Goal: Transaction & Acquisition: Book appointment/travel/reservation

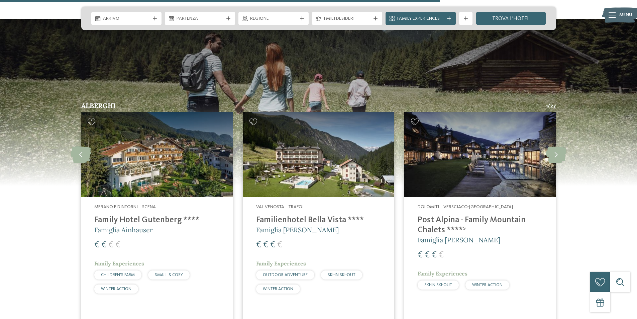
scroll to position [836, 0]
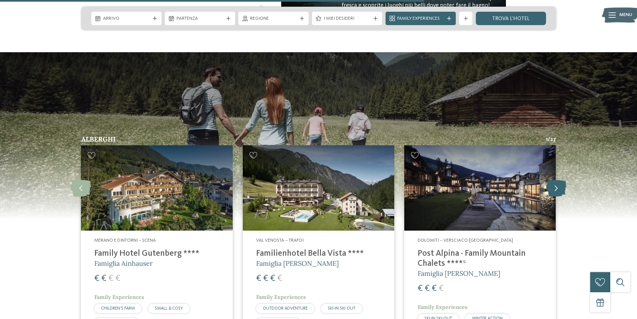
click at [557, 181] on icon at bounding box center [556, 187] width 20 height 17
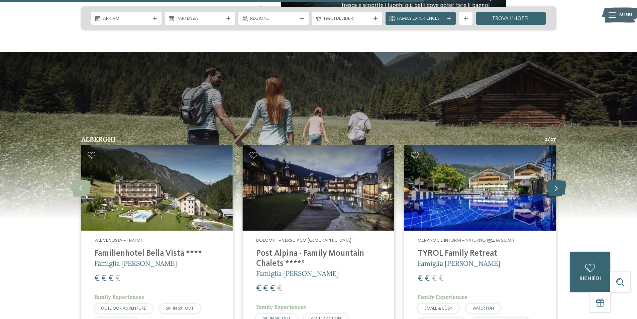
click at [557, 181] on icon at bounding box center [556, 187] width 20 height 17
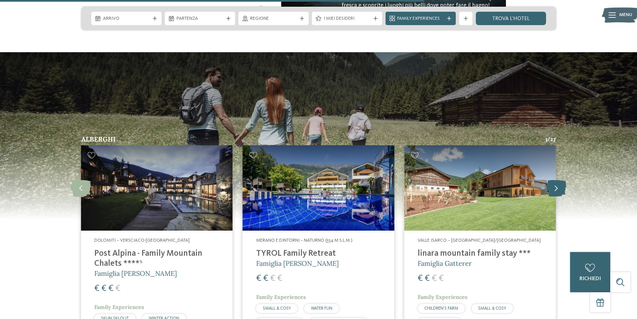
click at [557, 181] on icon at bounding box center [556, 187] width 20 height 17
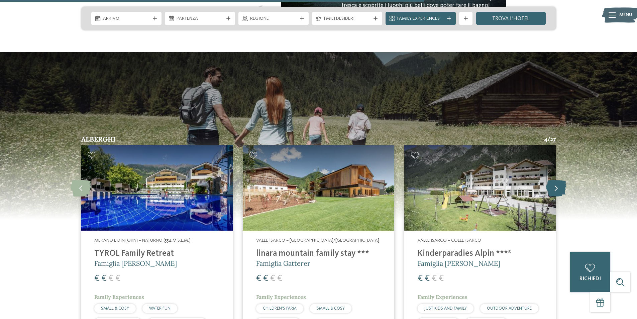
click at [557, 181] on icon at bounding box center [556, 187] width 20 height 17
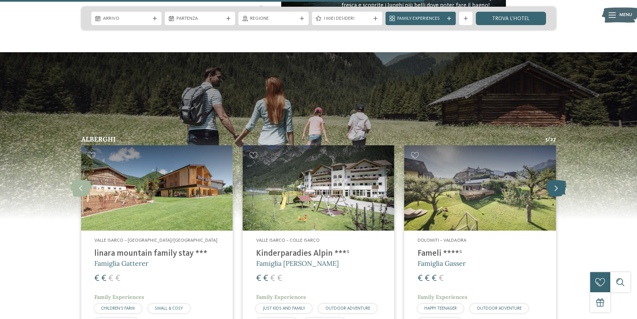
click at [557, 181] on icon at bounding box center [556, 187] width 20 height 17
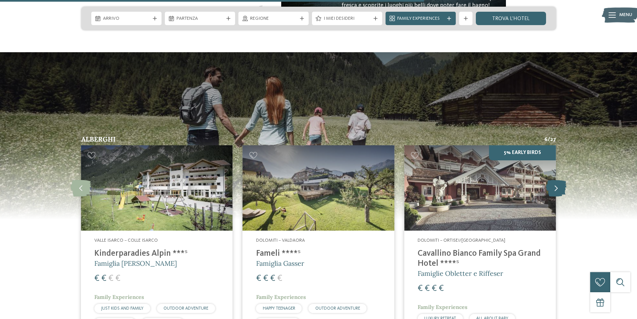
click at [557, 181] on icon at bounding box center [556, 187] width 20 height 17
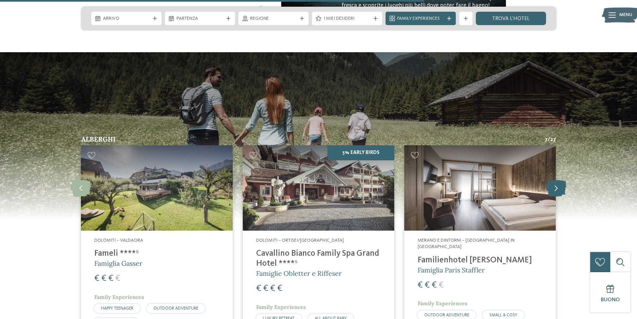
click at [557, 181] on icon at bounding box center [556, 187] width 20 height 17
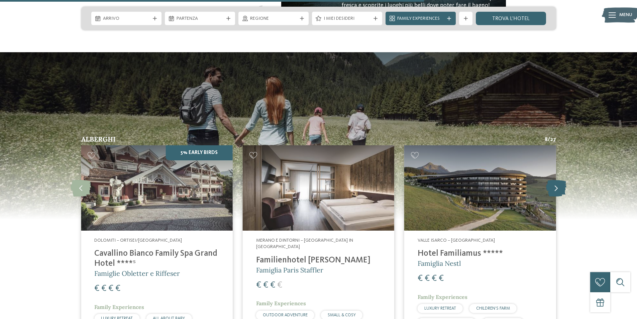
click at [557, 181] on icon at bounding box center [556, 187] width 20 height 17
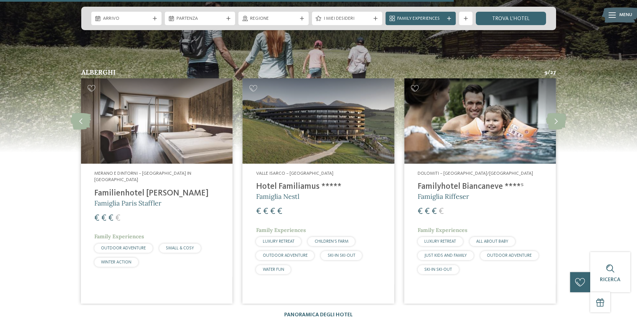
scroll to position [869, 0]
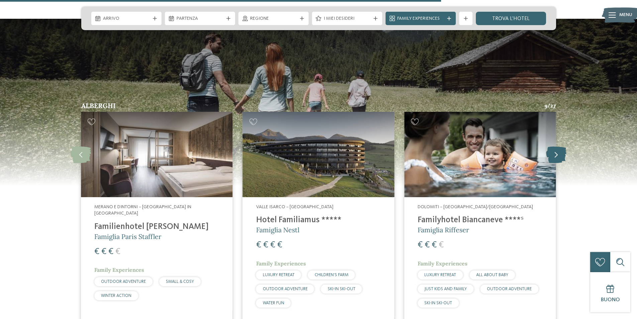
click at [555, 146] on icon at bounding box center [556, 154] width 20 height 17
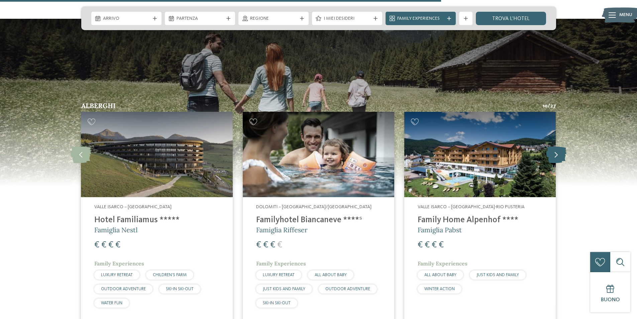
click at [555, 146] on icon at bounding box center [556, 154] width 20 height 17
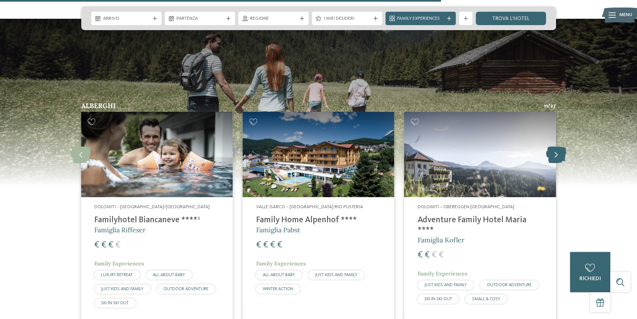
click at [561, 146] on icon at bounding box center [556, 154] width 20 height 17
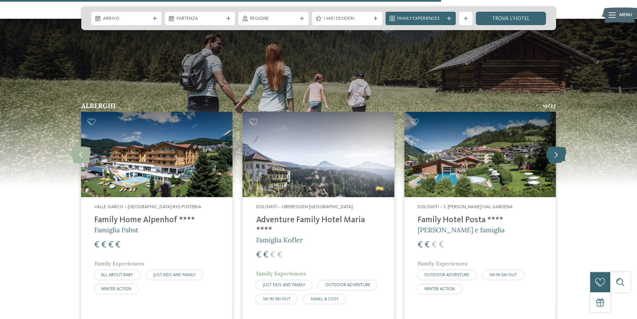
click at [561, 146] on icon at bounding box center [556, 154] width 20 height 17
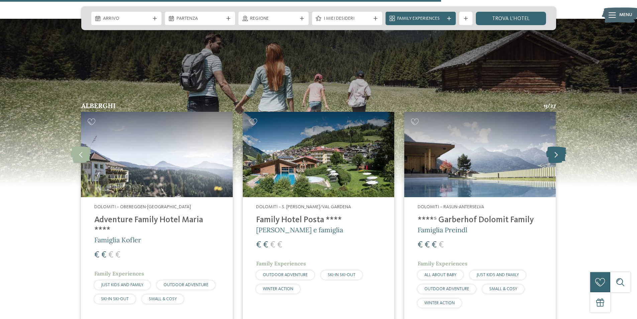
click at [558, 147] on icon at bounding box center [556, 154] width 20 height 17
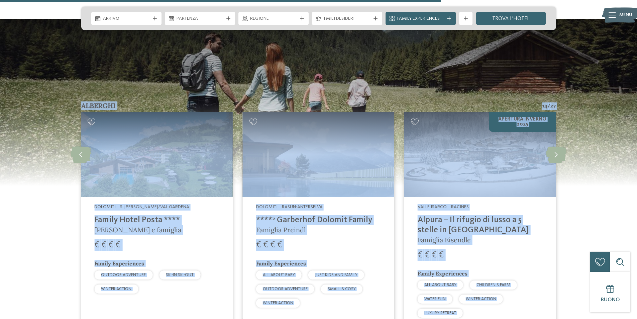
drag, startPoint x: 558, startPoint y: 147, endPoint x: 600, endPoint y: 160, distance: 43.6
click at [600, 161] on section "Alberghi 14 / 27 slide 17 to 19 of 27 €" at bounding box center [318, 185] width 637 height 333
click at [599, 180] on section "Alberghi 14 / 27 slide 17 to 19 of 27 €" at bounding box center [318, 185] width 637 height 333
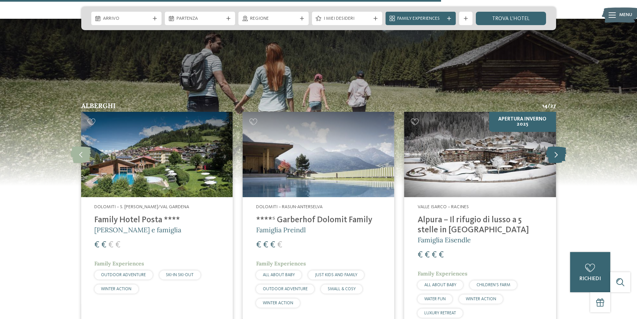
click at [556, 146] on icon at bounding box center [556, 154] width 20 height 17
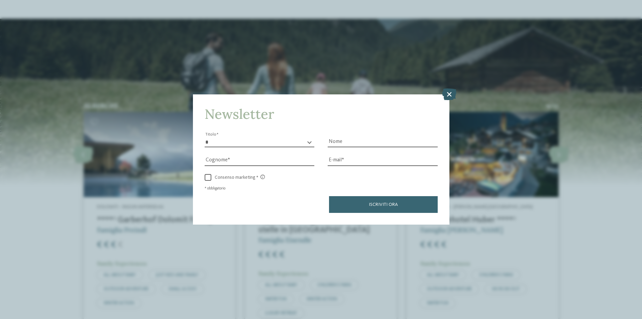
click at [449, 94] on icon at bounding box center [449, 94] width 14 height 12
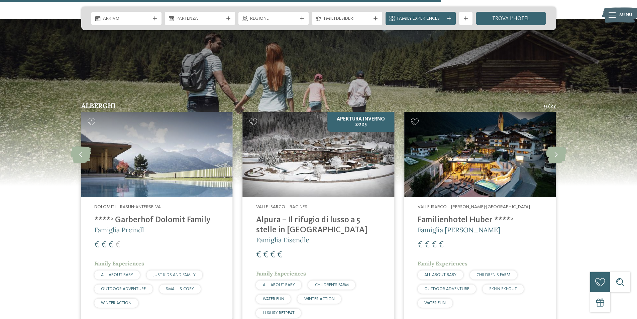
click at [471, 150] on img at bounding box center [479, 154] width 151 height 85
click at [556, 147] on icon at bounding box center [556, 154] width 20 height 17
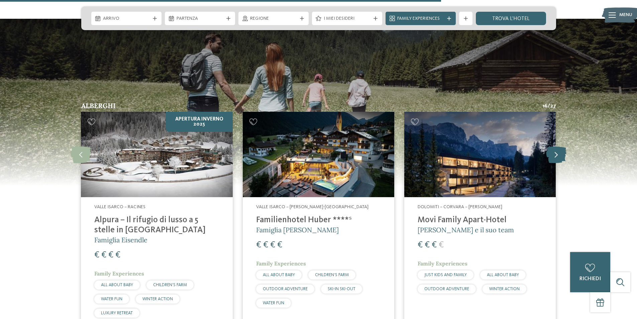
click at [556, 148] on icon at bounding box center [556, 154] width 20 height 17
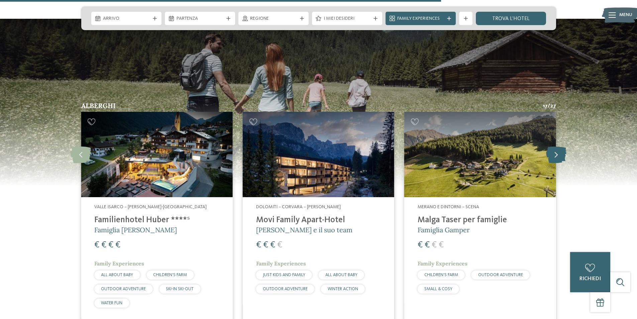
click at [556, 148] on icon at bounding box center [556, 154] width 20 height 17
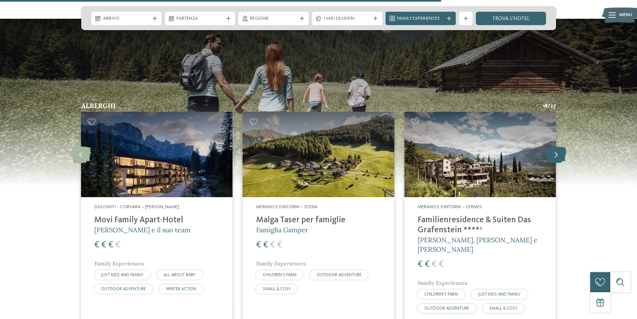
click at [556, 148] on icon at bounding box center [556, 154] width 20 height 17
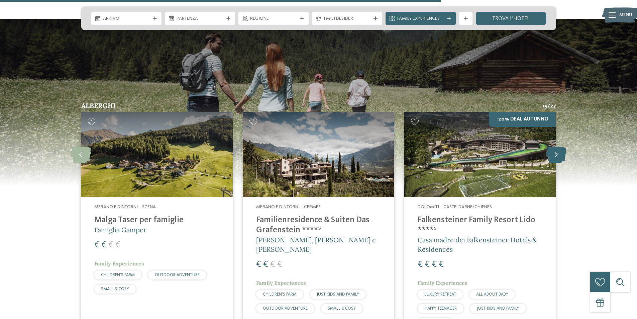
click at [556, 148] on icon at bounding box center [556, 154] width 20 height 17
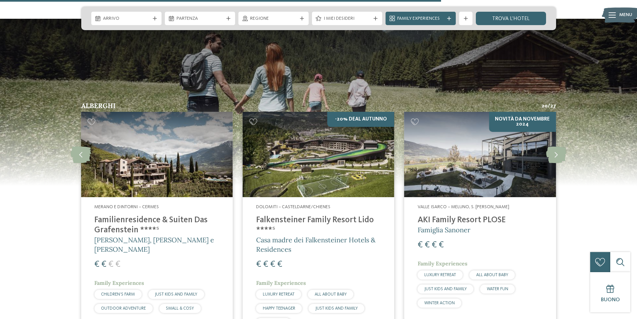
click at [333, 150] on img at bounding box center [318, 154] width 151 height 85
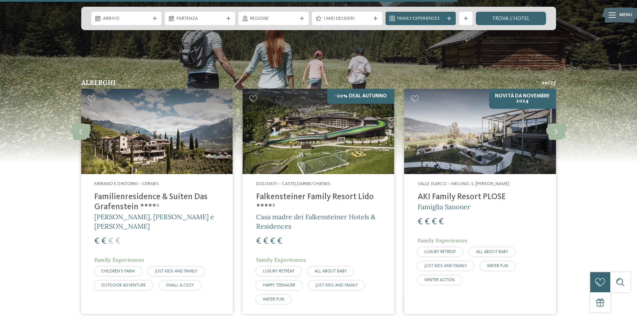
scroll to position [903, 0]
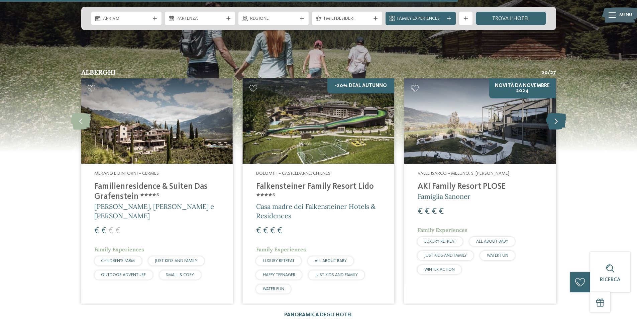
click at [557, 113] on icon at bounding box center [556, 120] width 20 height 17
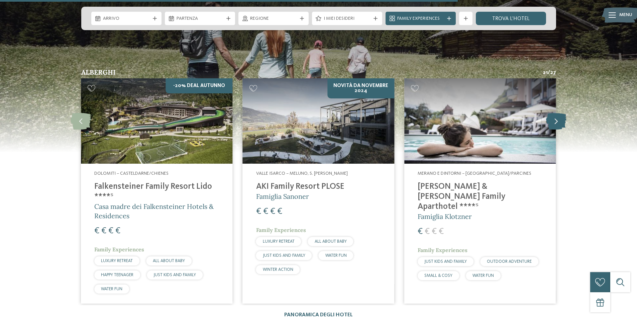
click at [557, 113] on icon at bounding box center [556, 120] width 20 height 17
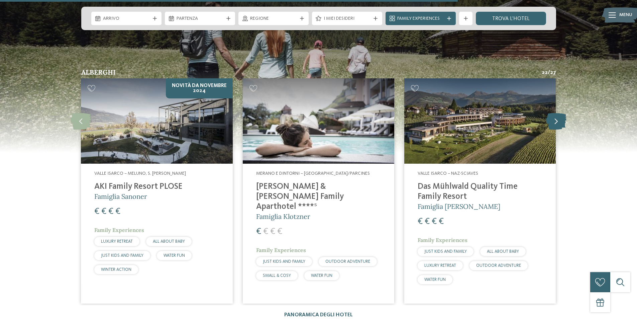
click at [557, 113] on icon at bounding box center [556, 120] width 20 height 17
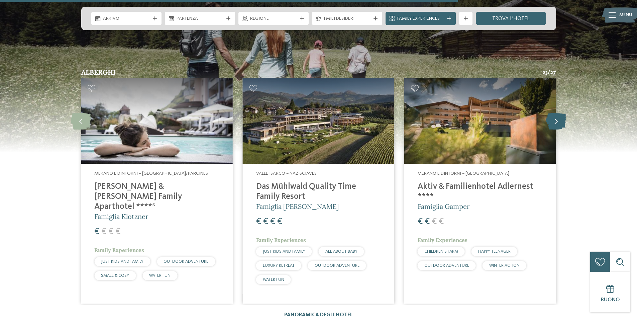
click at [557, 113] on icon at bounding box center [556, 120] width 20 height 17
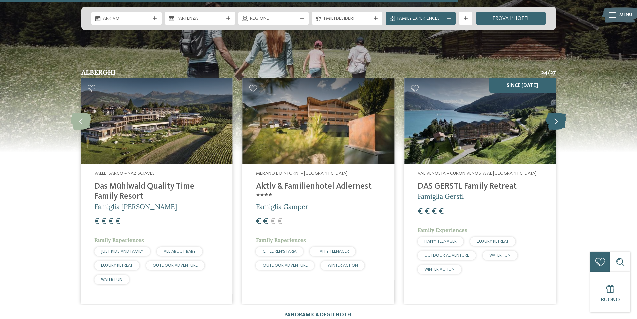
click at [557, 113] on icon at bounding box center [556, 120] width 20 height 17
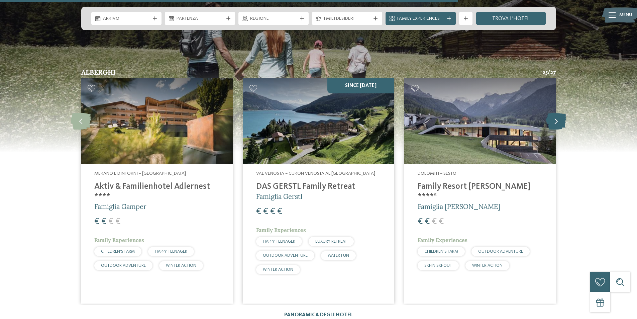
click at [557, 113] on icon at bounding box center [556, 120] width 20 height 17
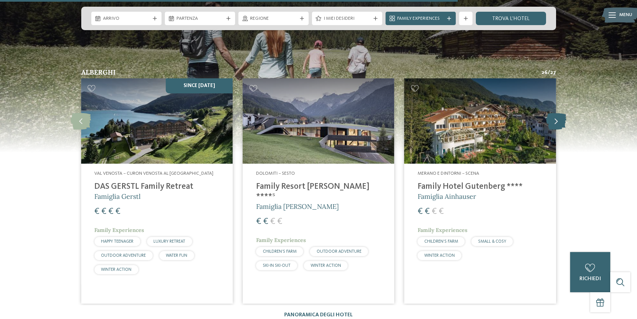
click at [557, 113] on icon at bounding box center [556, 120] width 20 height 17
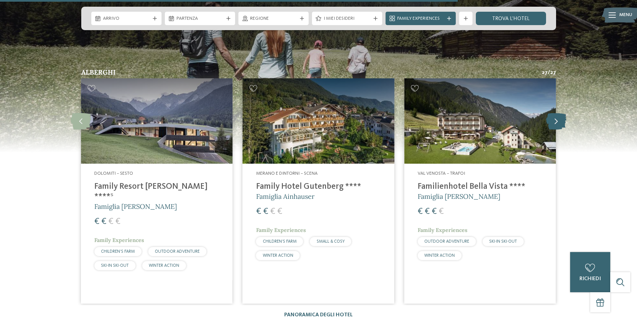
click at [557, 113] on icon at bounding box center [556, 120] width 20 height 17
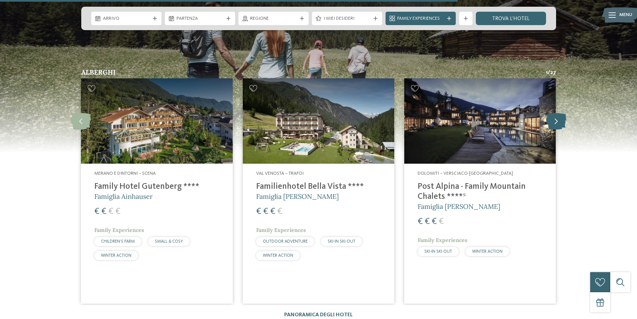
click at [557, 113] on icon at bounding box center [556, 120] width 20 height 17
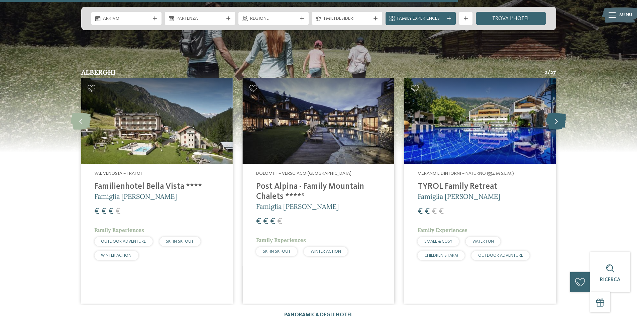
click at [557, 113] on icon at bounding box center [556, 120] width 20 height 17
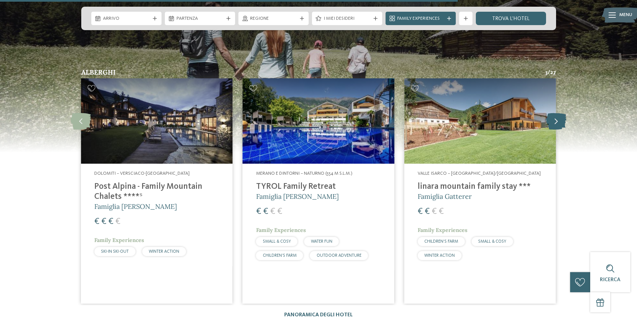
click at [557, 113] on icon at bounding box center [556, 120] width 20 height 17
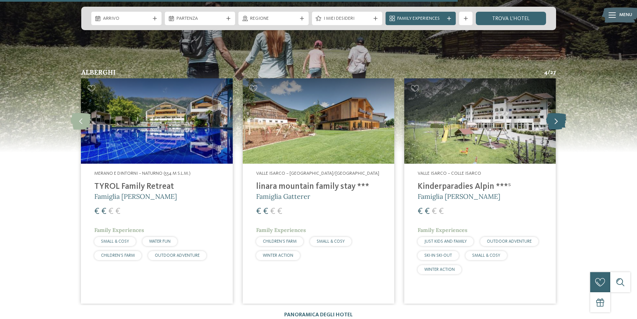
click at [557, 113] on icon at bounding box center [556, 120] width 20 height 17
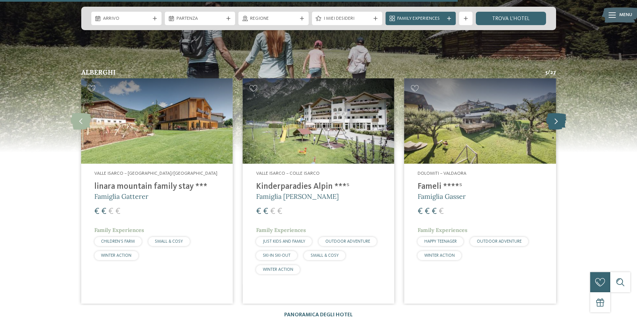
click at [556, 116] on icon at bounding box center [556, 120] width 20 height 17
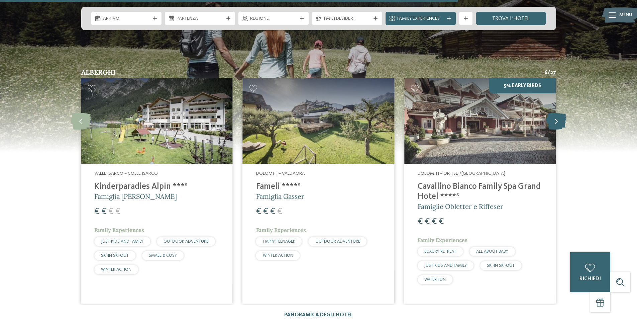
click at [556, 116] on icon at bounding box center [556, 120] width 20 height 17
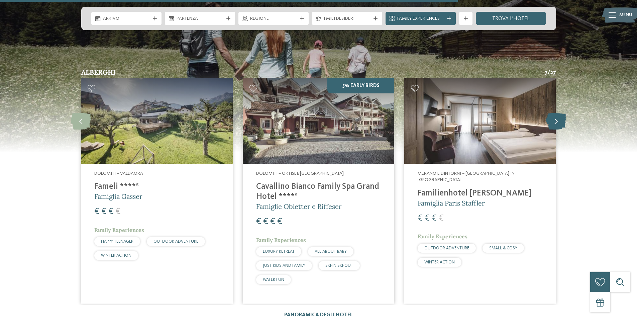
click at [553, 115] on icon at bounding box center [556, 120] width 20 height 17
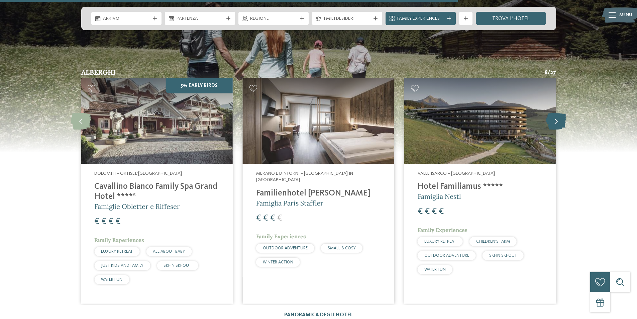
click at [553, 115] on icon at bounding box center [556, 120] width 20 height 17
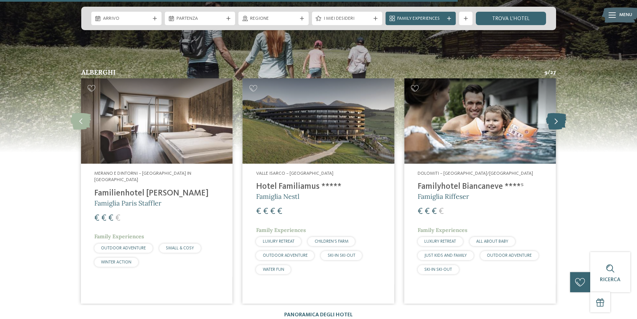
click at [554, 112] on icon at bounding box center [556, 120] width 20 height 17
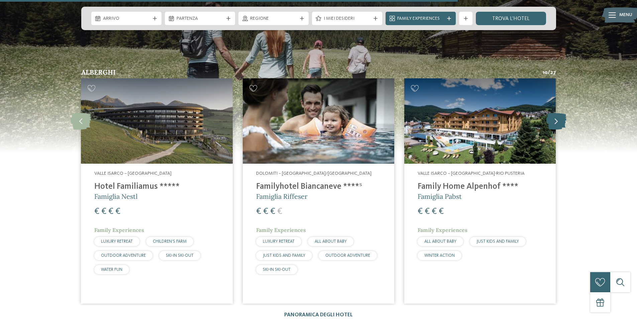
click at [553, 114] on icon at bounding box center [556, 120] width 20 height 17
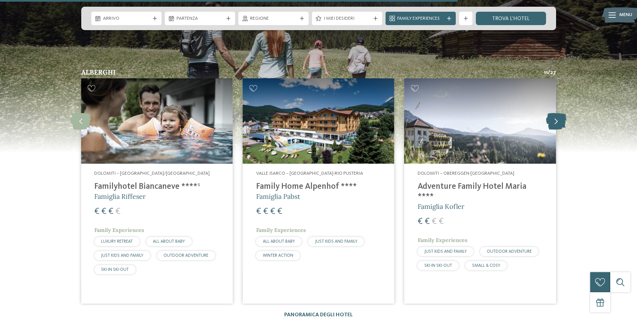
click at [553, 114] on icon at bounding box center [556, 120] width 20 height 17
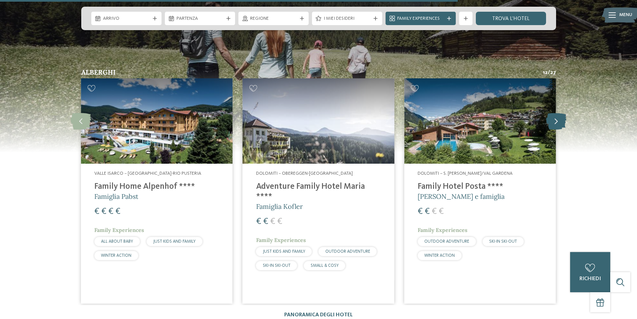
click at [553, 114] on icon at bounding box center [556, 120] width 20 height 17
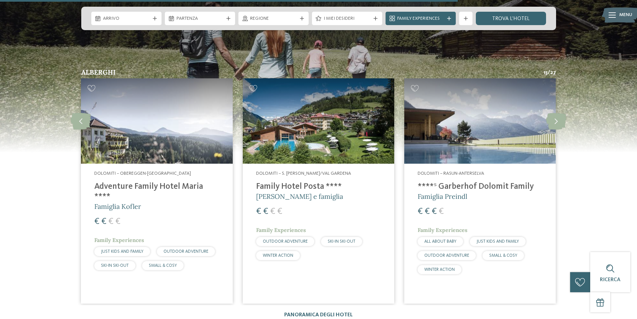
click at [499, 182] on h4 "****ˢ Garberhof Dolomit Family" at bounding box center [480, 187] width 125 height 10
click at [328, 128] on img at bounding box center [318, 120] width 151 height 85
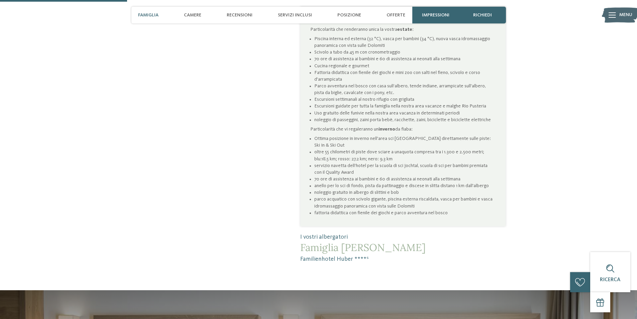
scroll to position [468, 0]
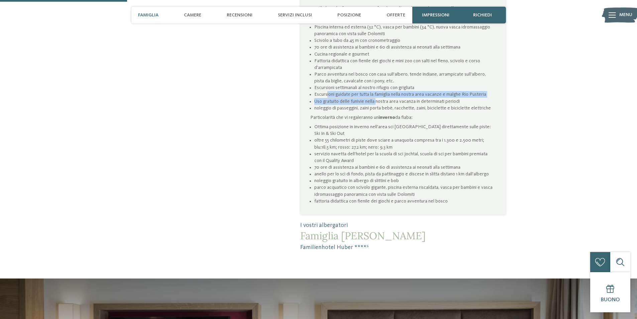
drag, startPoint x: 332, startPoint y: 94, endPoint x: 377, endPoint y: 101, distance: 46.0
click at [377, 101] on ul "Piscina interna ed esterna (32 °C), vasca per bambini (34 °C), nuova vasca idro…" at bounding box center [402, 68] width 185 height 88
click at [390, 103] on li "Uso gratuito delle funivie nella nostra area vacanza in determinati periodi" at bounding box center [404, 101] width 181 height 7
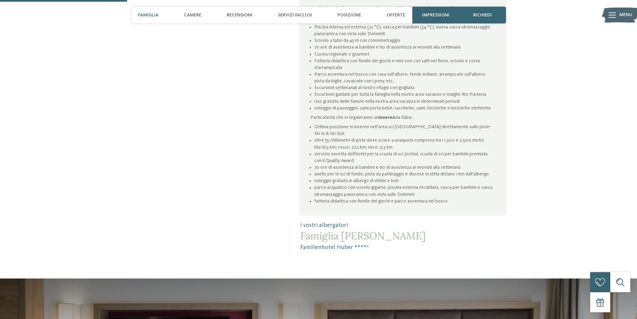
drag, startPoint x: 314, startPoint y: 109, endPoint x: 426, endPoint y: 117, distance: 112.3
click at [426, 117] on div "Family hotel a Valles: relax e divertimento in mezzo alla natura Particolarità …" at bounding box center [402, 104] width 185 height 199
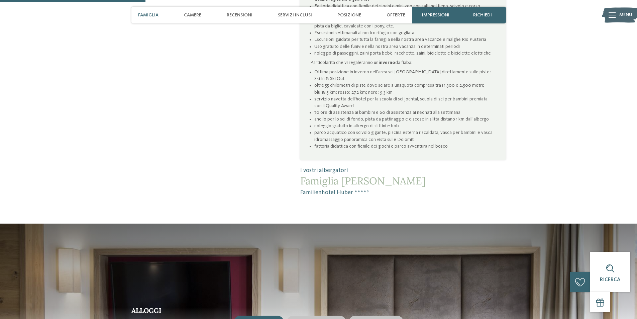
scroll to position [535, 0]
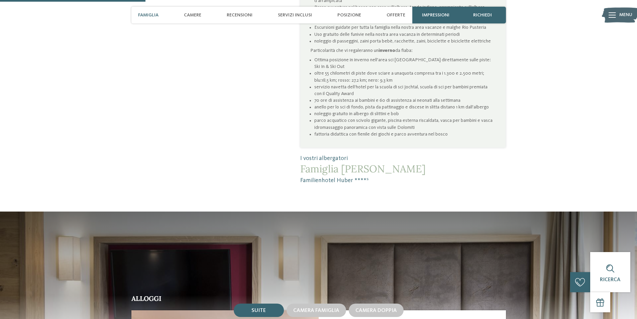
click at [327, 74] on li "oltre 55 chilometri di piste dove sciare a una quota compresa tra i 1.300 e 2.5…" at bounding box center [404, 76] width 181 height 13
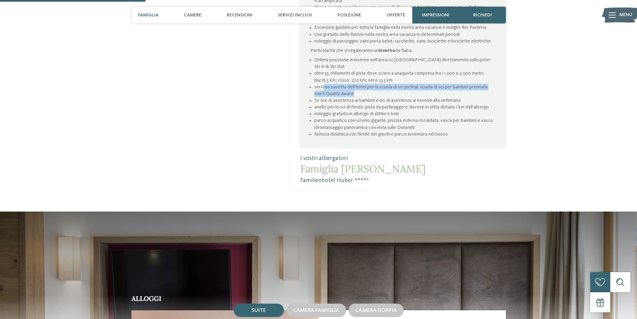
drag, startPoint x: 324, startPoint y: 88, endPoint x: 352, endPoint y: 94, distance: 29.2
click at [352, 94] on li "servizio navetta dell’hotel per la scuola di sci Jochtal, scuola di sci per bam…" at bounding box center [404, 90] width 181 height 13
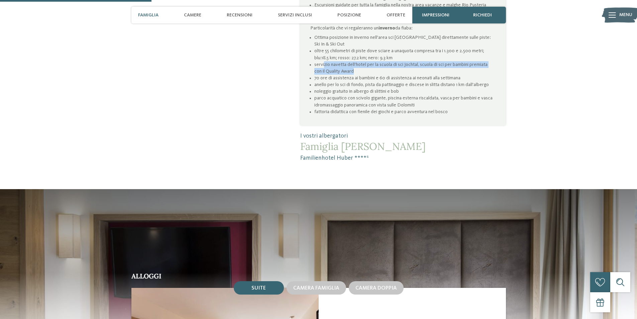
scroll to position [568, 0]
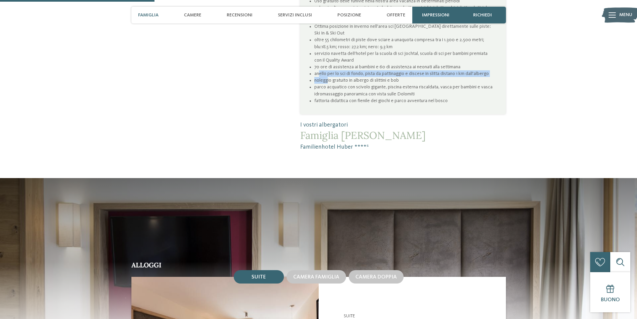
drag, startPoint x: 319, startPoint y: 73, endPoint x: 358, endPoint y: 82, distance: 40.2
click at [327, 79] on ul "Ottima posizione in inverno nell'area sci Rio Pusteria direttamente sulle piste…" at bounding box center [402, 63] width 185 height 81
click at [366, 83] on li "noleggio gratuito in albergo di slittini e bob" at bounding box center [404, 80] width 181 height 7
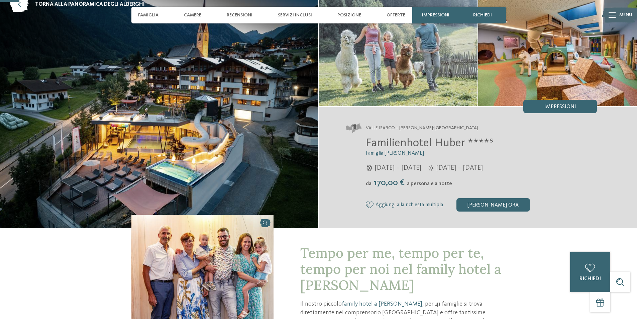
scroll to position [33, 0]
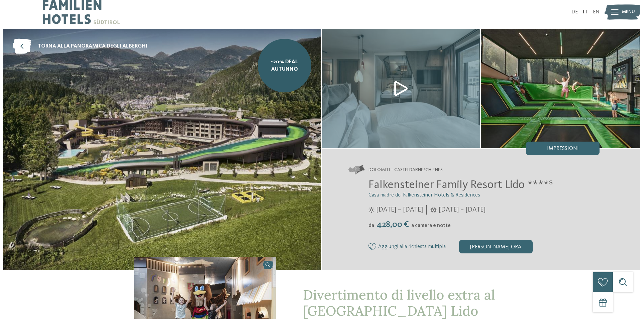
scroll to position [67, 0]
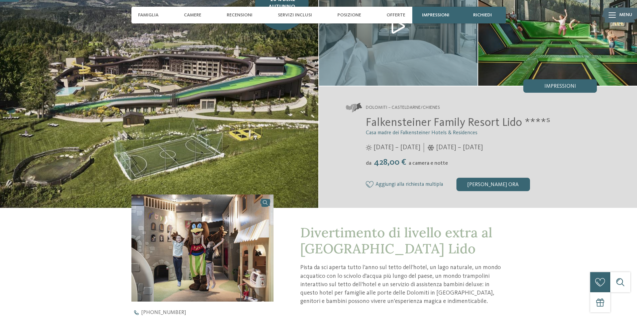
click at [399, 32] on img at bounding box center [398, 26] width 159 height 119
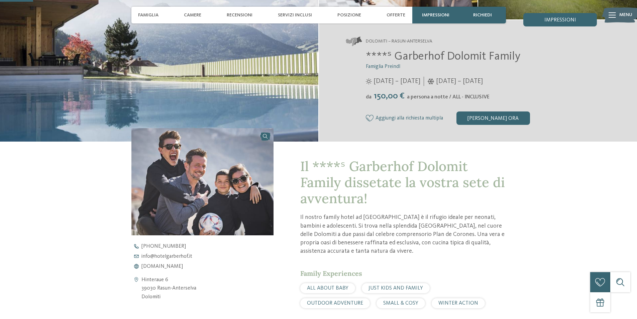
scroll to position [100, 0]
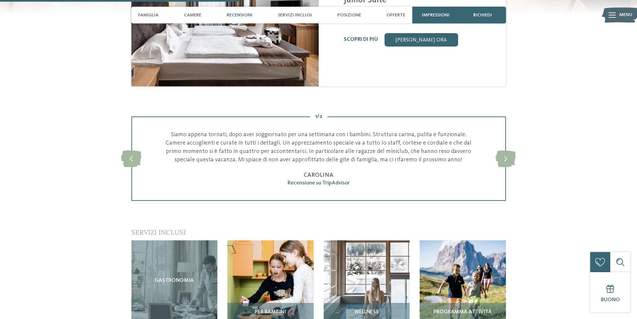
scroll to position [836, 0]
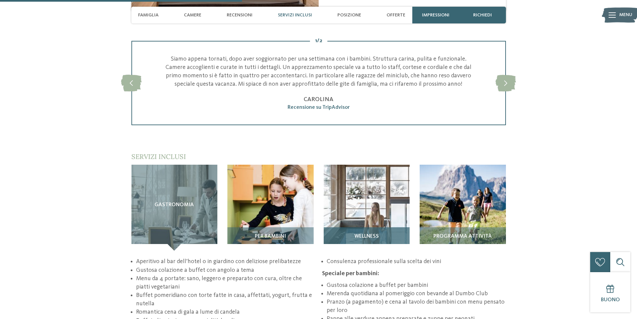
click at [375, 233] on span "Wellness" at bounding box center [366, 236] width 24 height 6
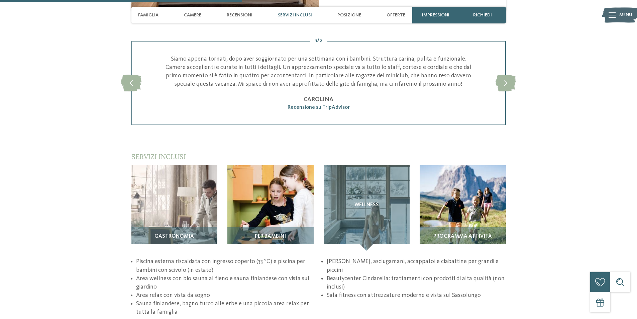
click at [66, 123] on div "torna alla panoramica degli alberghi da Impressioni" at bounding box center [318, 261] width 637 height 2128
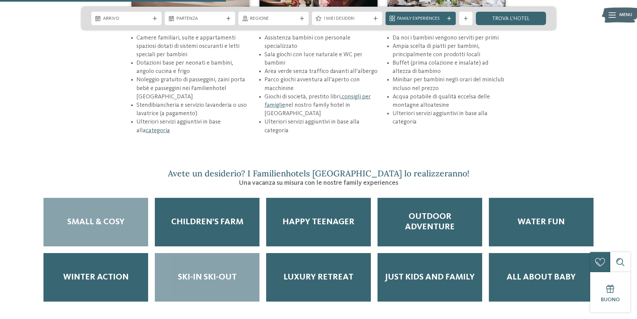
scroll to position [1103, 0]
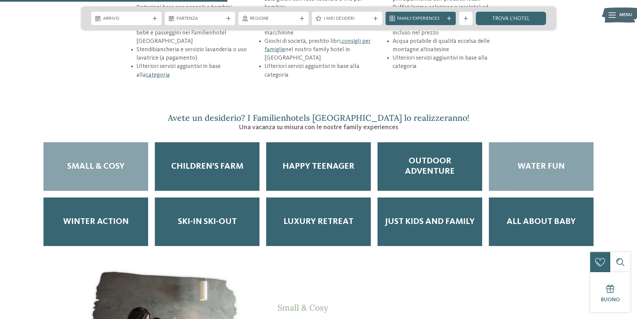
click at [544, 161] on span "Water Fun" at bounding box center [541, 166] width 47 height 10
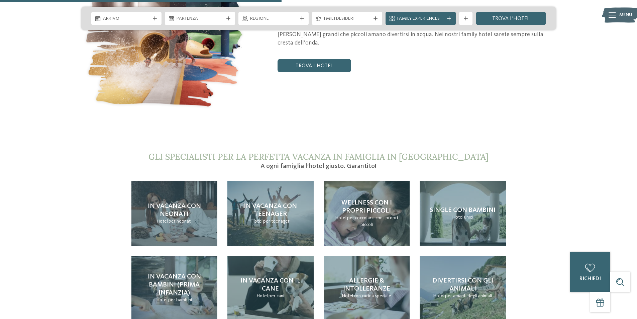
scroll to position [1404, 0]
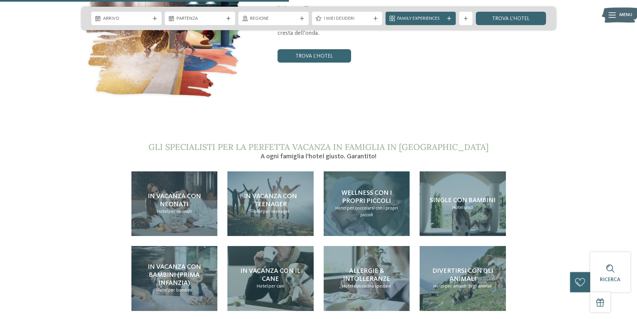
click at [362, 190] on span "Wellness con i propri piccoli" at bounding box center [366, 197] width 50 height 15
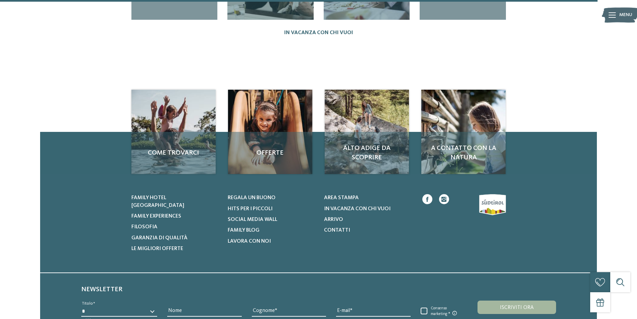
scroll to position [903, 0]
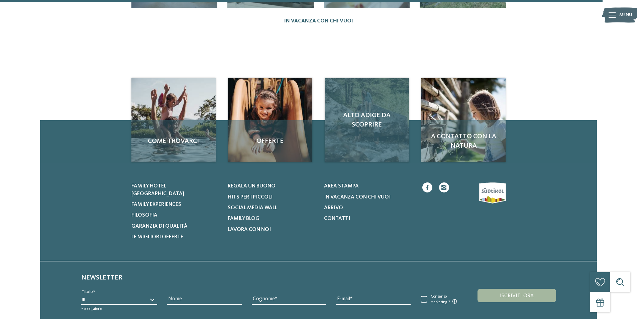
click at [364, 111] on span "Alto Adige da scoprire" at bounding box center [366, 120] width 71 height 19
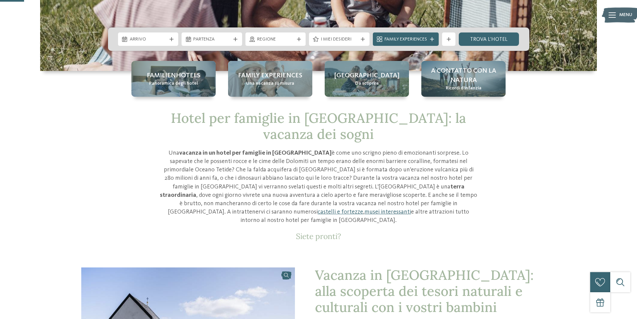
scroll to position [67, 0]
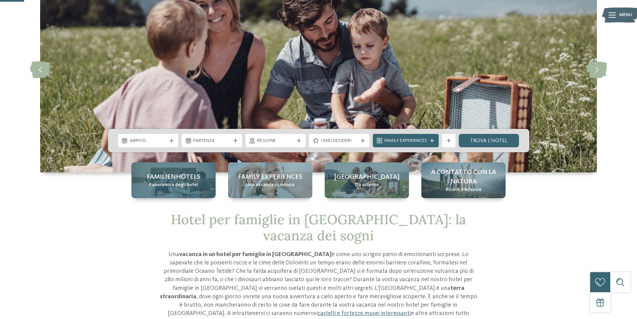
click at [172, 177] on span "Familienhotels" at bounding box center [174, 176] width 54 height 9
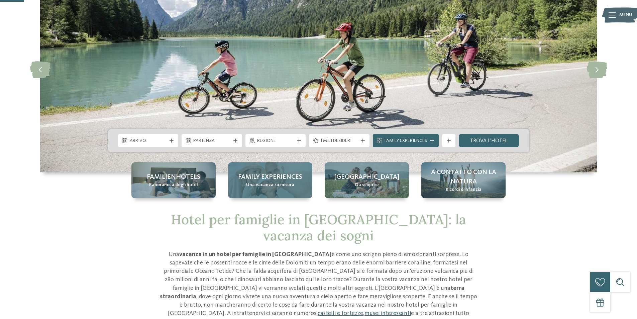
click at [255, 184] on span "Una vacanza su misura" at bounding box center [270, 185] width 48 height 7
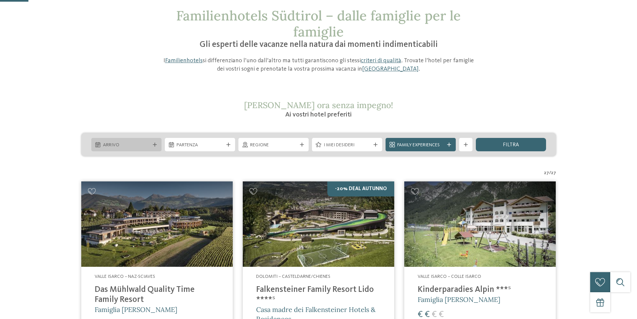
scroll to position [100, 0]
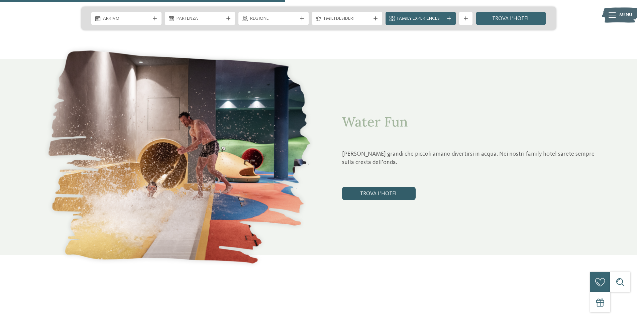
scroll to position [1505, 0]
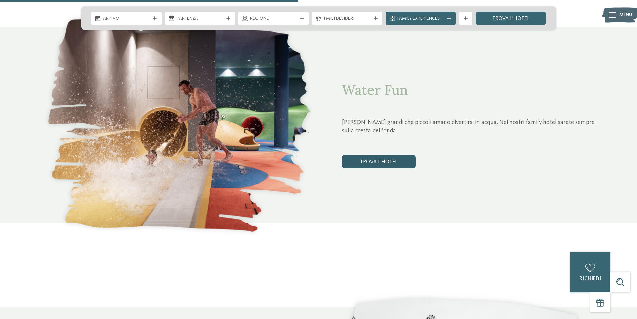
click at [379, 159] on link "trova l’hotel" at bounding box center [379, 161] width 74 height 13
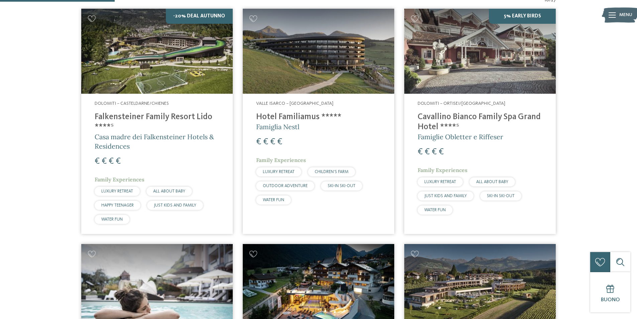
scroll to position [253, 0]
click at [315, 70] on img at bounding box center [318, 50] width 151 height 85
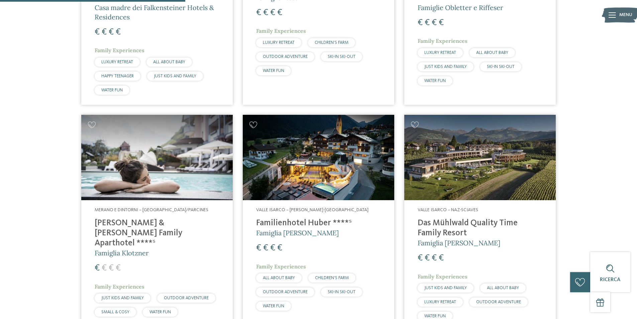
scroll to position [420, 0]
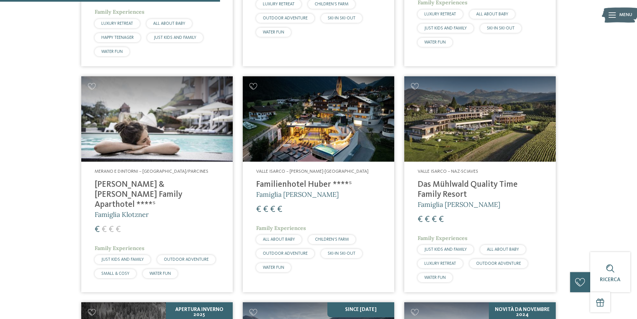
click at [174, 187] on h4 "Heidi & Edith Family Aparthotel ****ˢ" at bounding box center [157, 195] width 125 height 30
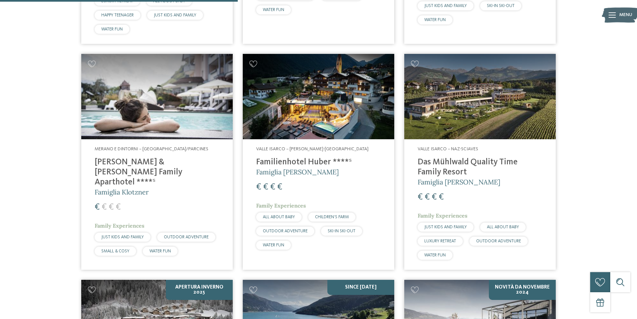
scroll to position [453, 0]
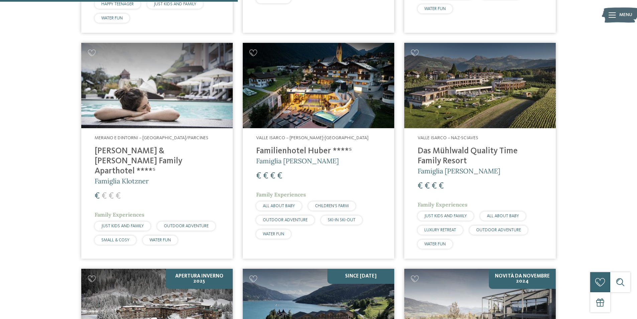
click at [468, 104] on img at bounding box center [479, 85] width 151 height 85
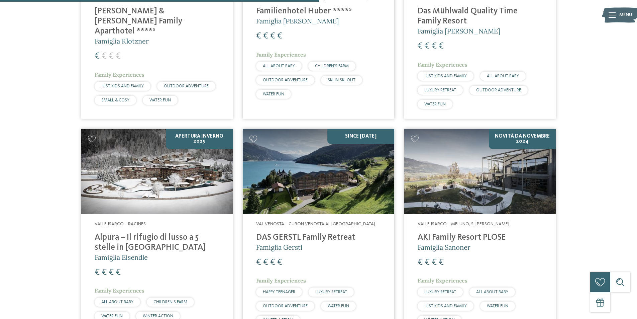
scroll to position [621, 0]
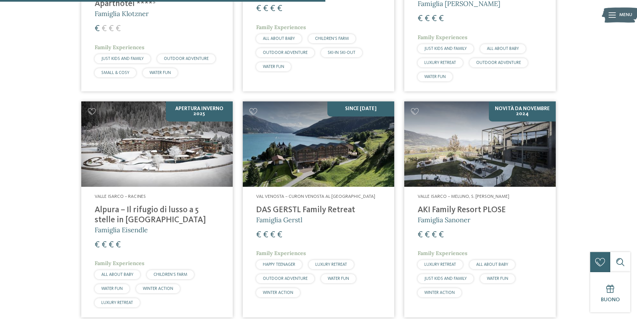
click at [188, 162] on img at bounding box center [156, 143] width 151 height 85
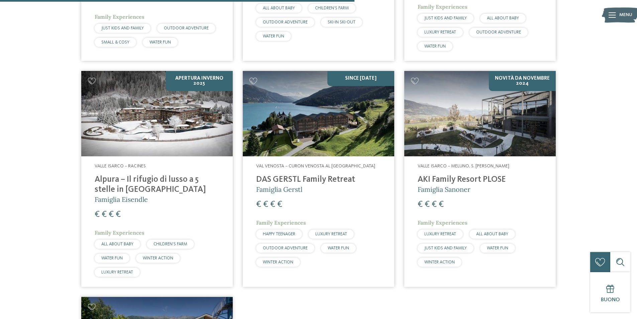
scroll to position [687, 0]
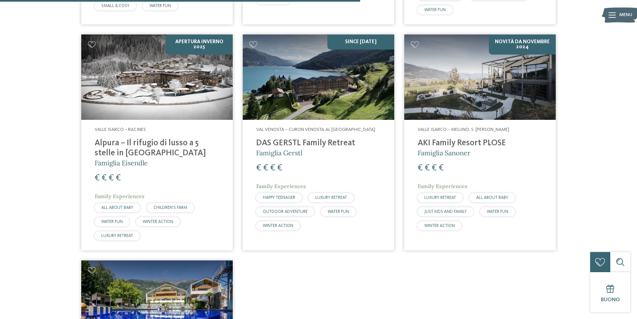
click at [516, 83] on img at bounding box center [479, 76] width 151 height 85
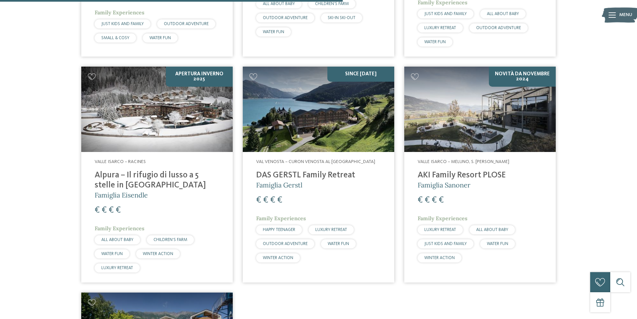
scroll to position [654, 0]
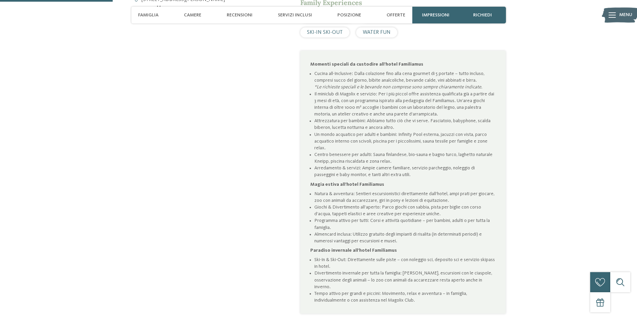
scroll to position [401, 0]
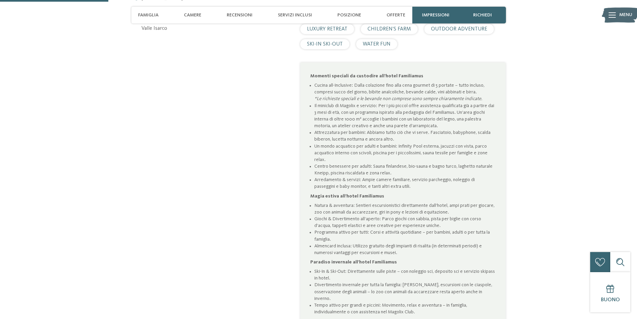
drag, startPoint x: 321, startPoint y: 92, endPoint x: 501, endPoint y: 100, distance: 179.4
click at [501, 100] on div "Momenti speciali da custodire all'hotel Familiamus Cucina all-Inclusive: Dalla …" at bounding box center [402, 194] width 205 height 262
click at [351, 102] on li "​​​​​​​Il miniclub di Magolix e servizio: Per i più piccol offre assistenza qua…" at bounding box center [404, 115] width 181 height 27
drag, startPoint x: 314, startPoint y: 105, endPoint x: 397, endPoint y: 143, distance: 91.7
click at [406, 138] on ul "Cucina all-Inclusive: Dalla colazione fino alla cena gourmet di 5 portate – tut…" at bounding box center [402, 136] width 185 height 108
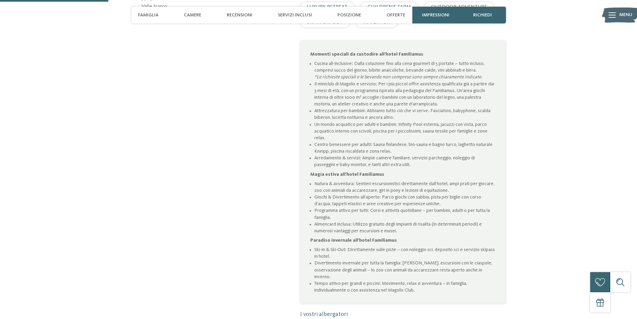
scroll to position [435, 0]
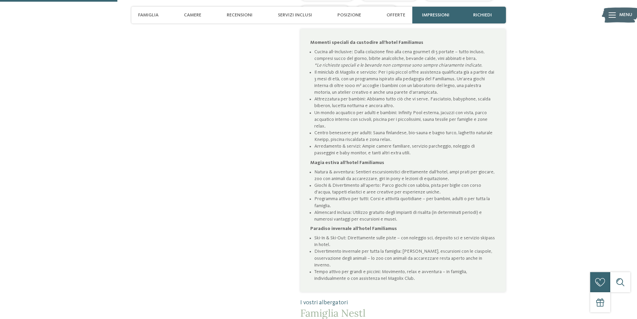
drag, startPoint x: 358, startPoint y: 114, endPoint x: 406, endPoint y: 128, distance: 49.6
click at [406, 128] on li "Un mondo acquatico per adulti e bambini: Infinity Pool esterna, jacuzzi con vis…" at bounding box center [404, 119] width 181 height 20
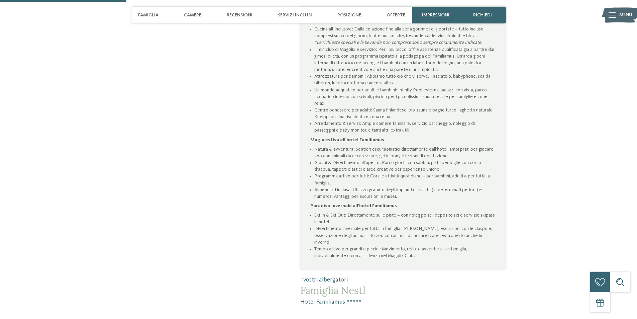
scroll to position [468, 0]
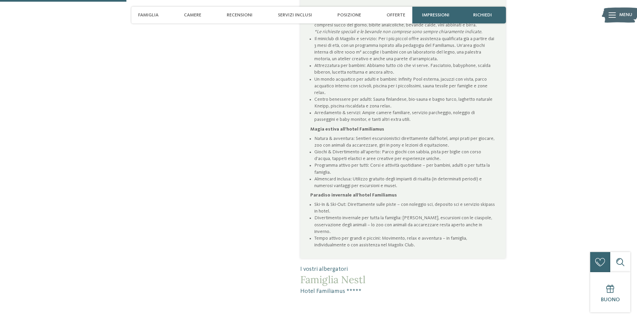
drag, startPoint x: 375, startPoint y: 99, endPoint x: 391, endPoint y: 106, distance: 18.1
click at [391, 106] on li "Centro benessere per adulti: Sauna finlandese, bio-sauna e bagno turco, laghett…" at bounding box center [404, 102] width 181 height 13
click at [396, 107] on li "Centro benessere per adulti: Sauna finlandese, bio-sauna e bagno turco, laghett…" at bounding box center [404, 102] width 181 height 13
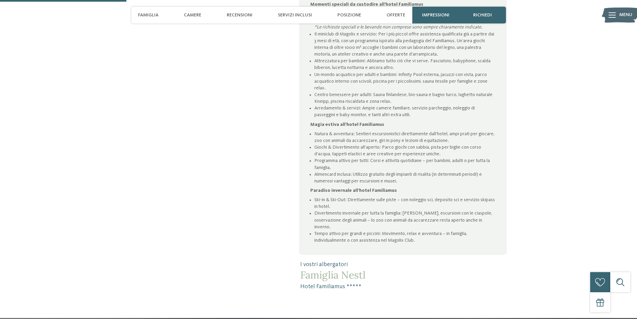
scroll to position [502, 0]
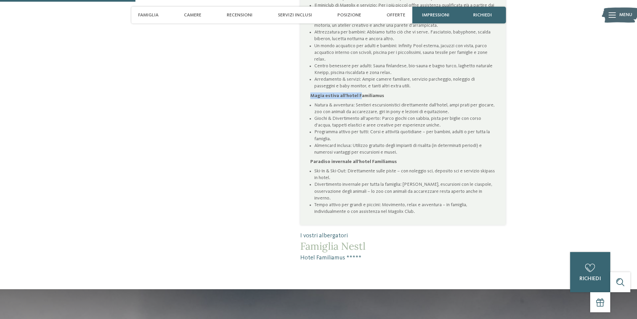
drag, startPoint x: 311, startPoint y: 95, endPoint x: 357, endPoint y: 94, distance: 46.8
click at [358, 93] on strong "Magia estiva all'hotel Familiamus" at bounding box center [347, 95] width 74 height 5
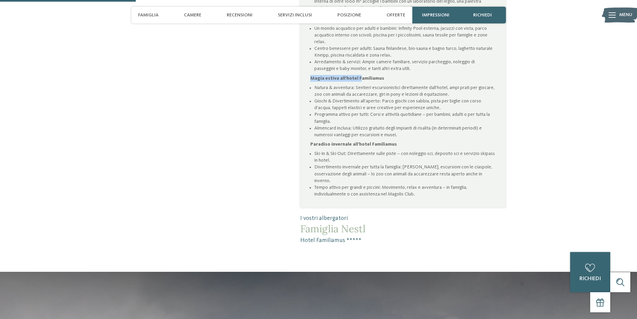
scroll to position [535, 0]
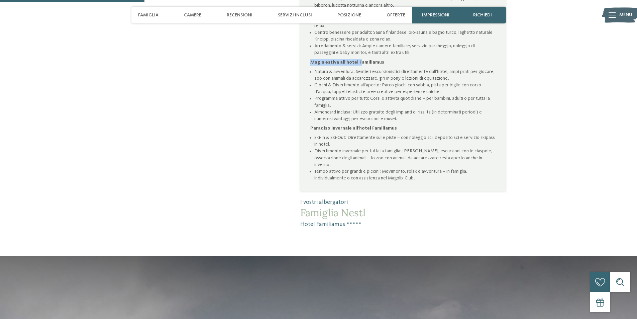
drag, startPoint x: 316, startPoint y: 137, endPoint x: 466, endPoint y: 148, distance: 150.6
click at [469, 147] on li "Ski-In & Ski-Out: Direttamente sulle piste – con noleggio sci, deposito sci e s…" at bounding box center [404, 140] width 181 height 13
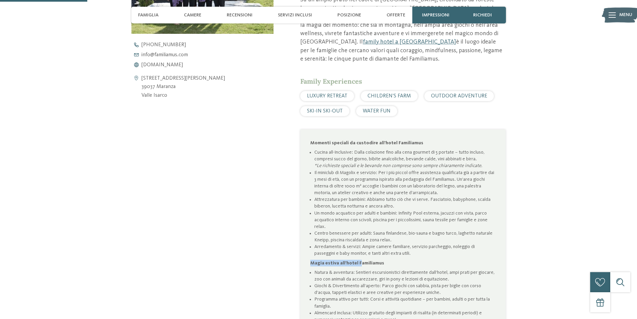
scroll to position [201, 0]
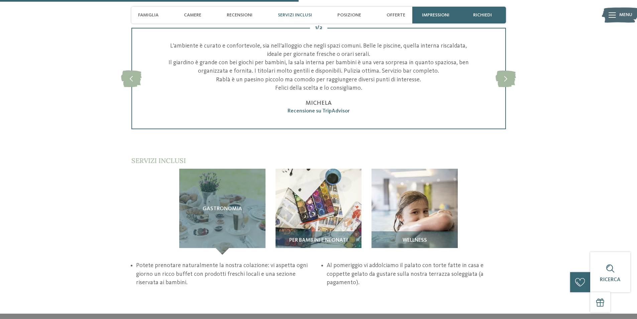
scroll to position [970, 0]
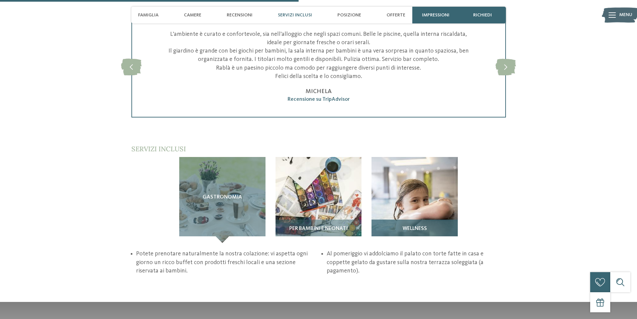
click at [450, 184] on img at bounding box center [414, 200] width 86 height 86
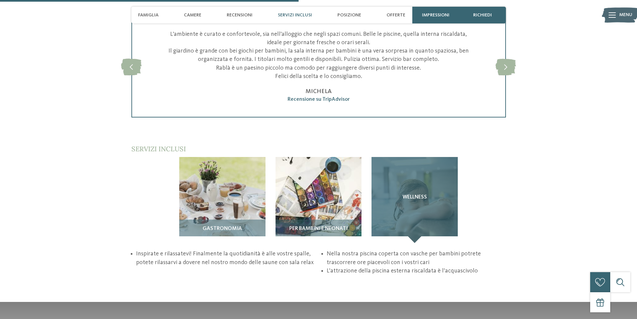
click at [422, 182] on div "Wellness" at bounding box center [414, 200] width 86 height 86
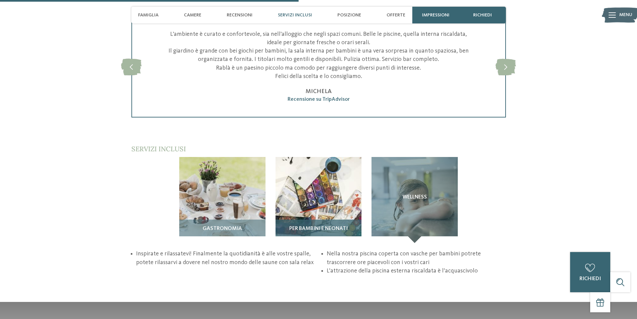
click at [318, 196] on img at bounding box center [319, 200] width 86 height 86
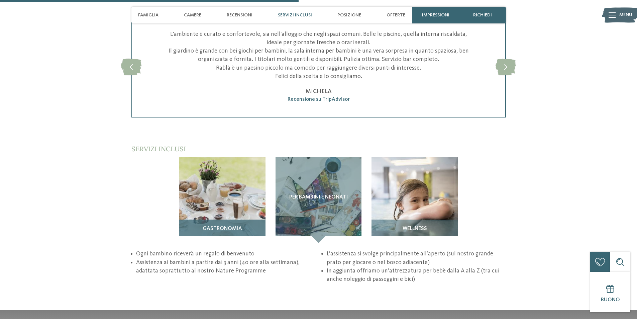
click at [214, 178] on img at bounding box center [222, 200] width 86 height 86
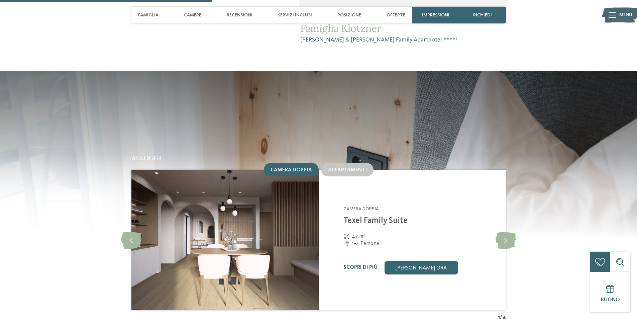
scroll to position [635, 0]
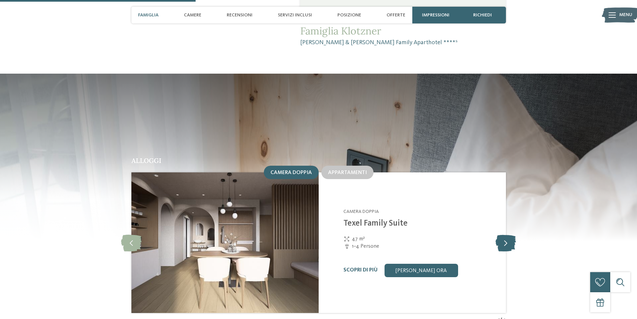
click at [504, 234] on icon at bounding box center [506, 242] width 20 height 17
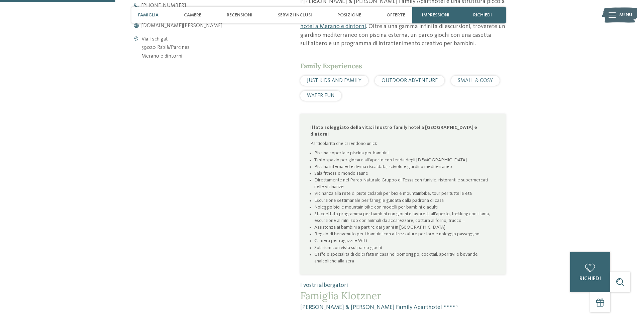
scroll to position [368, 0]
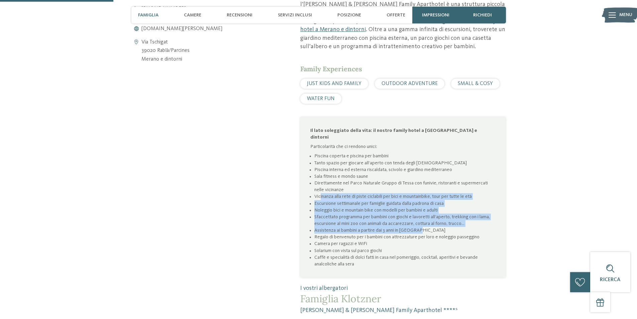
drag, startPoint x: 321, startPoint y: 175, endPoint x: 437, endPoint y: 205, distance: 120.3
click at [437, 205] on ul "Piscina coperta e piscina per bambini Tanto spazio per giocare all’aperto con t…" at bounding box center [402, 209] width 185 height 115
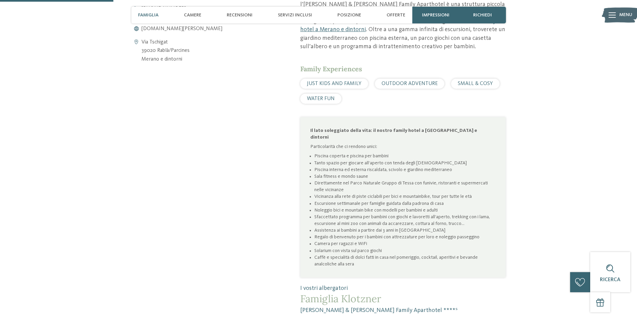
click at [369, 233] on li "Regalo di benvenuto per i bambini con attrezzature per loro e noleggio passeggi…" at bounding box center [404, 236] width 181 height 7
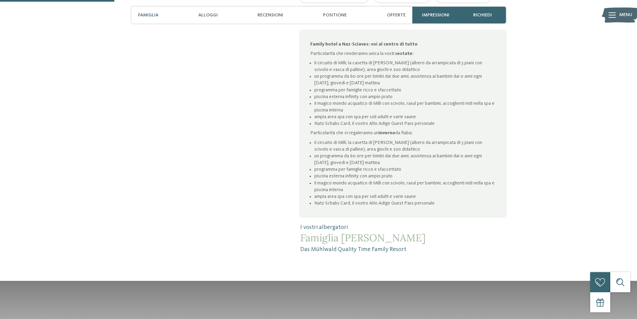
scroll to position [435, 0]
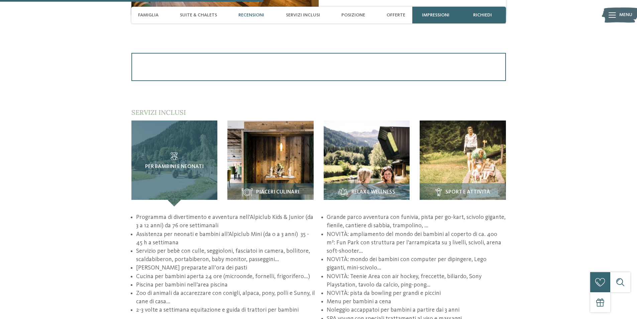
scroll to position [936, 0]
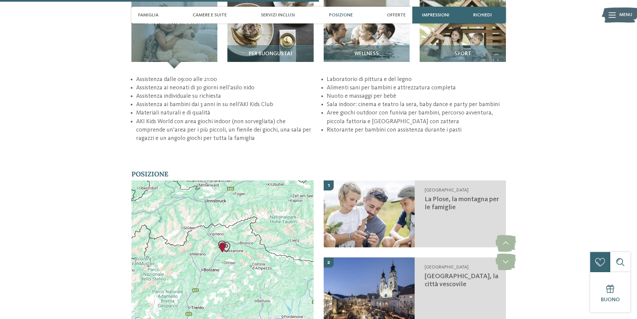
scroll to position [1170, 0]
